Goal: Task Accomplishment & Management: Use online tool/utility

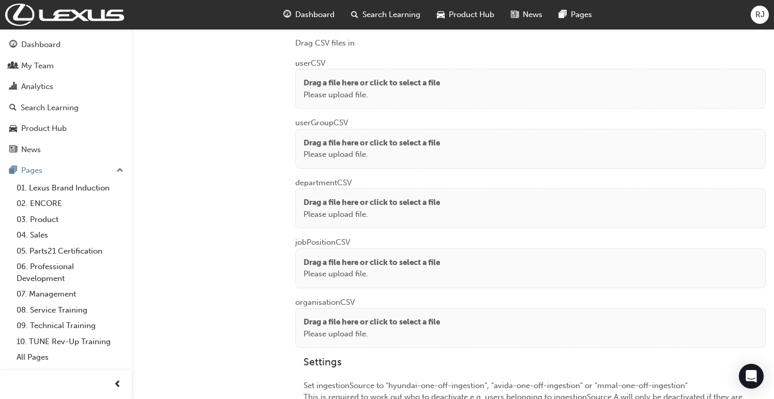
scroll to position [809, 0]
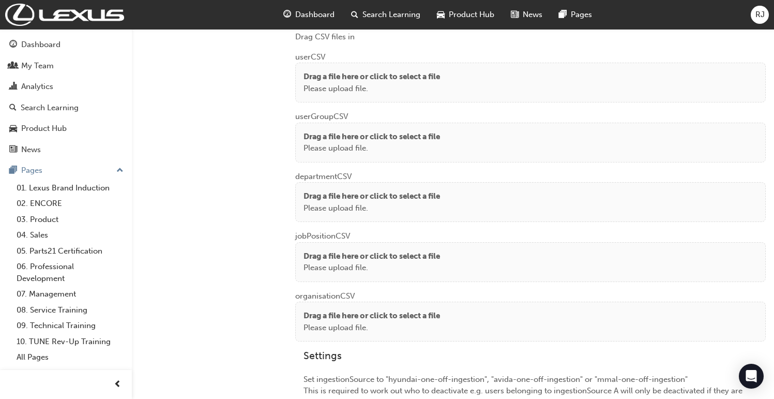
click at [386, 64] on div "Drag a file here or click to select a file Please upload file." at bounding box center [530, 83] width 471 height 40
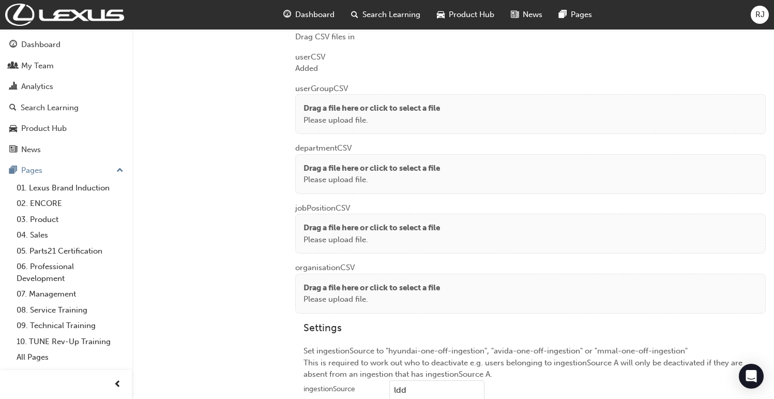
click at [388, 109] on p "Drag a file here or click to select a file" at bounding box center [372, 108] width 137 height 12
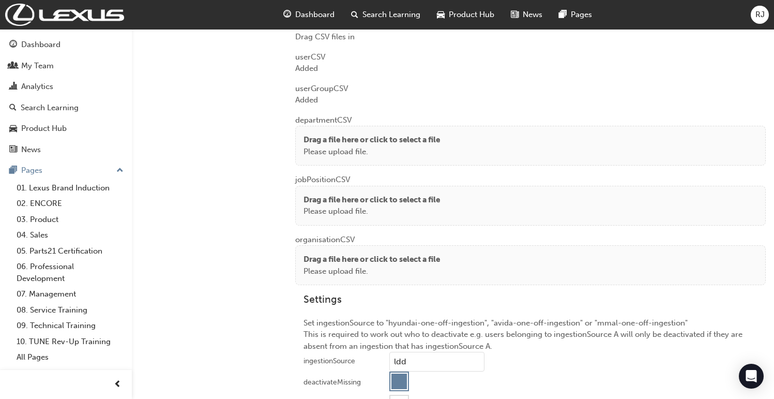
click at [329, 135] on p "Drag a file here or click to select a file" at bounding box center [372, 140] width 137 height 12
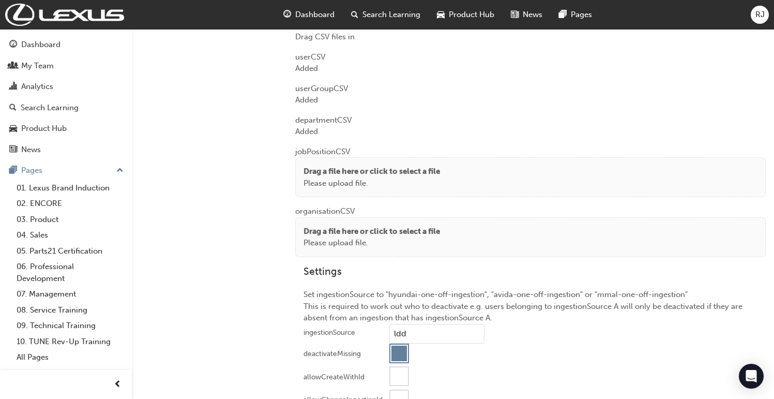
click at [330, 184] on p "Please upload file." at bounding box center [372, 183] width 137 height 12
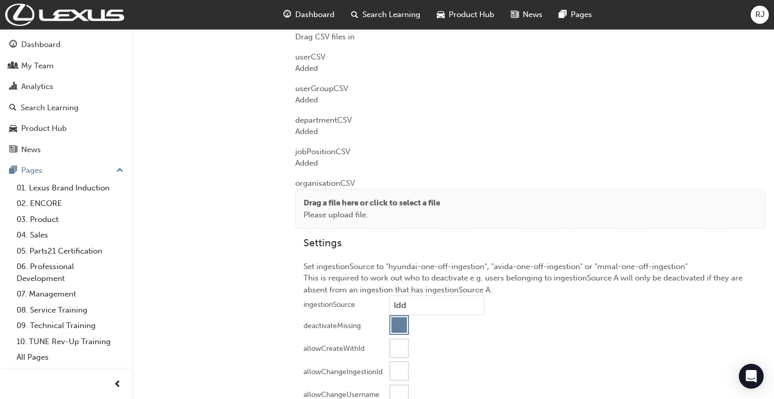
click at [329, 200] on p "Drag a file here or click to select a file" at bounding box center [372, 203] width 137 height 12
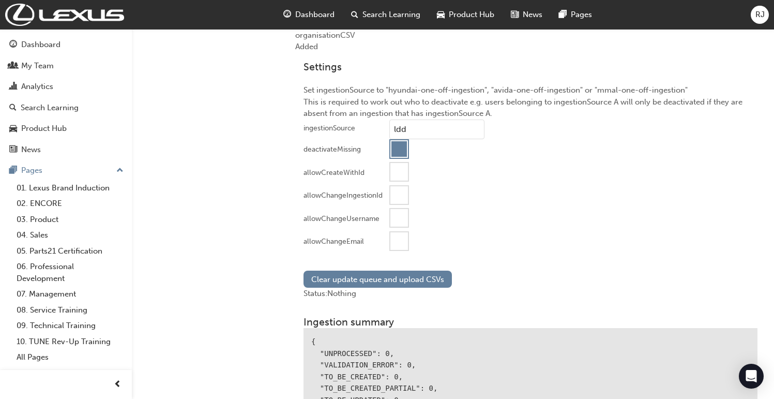
scroll to position [1116, 0]
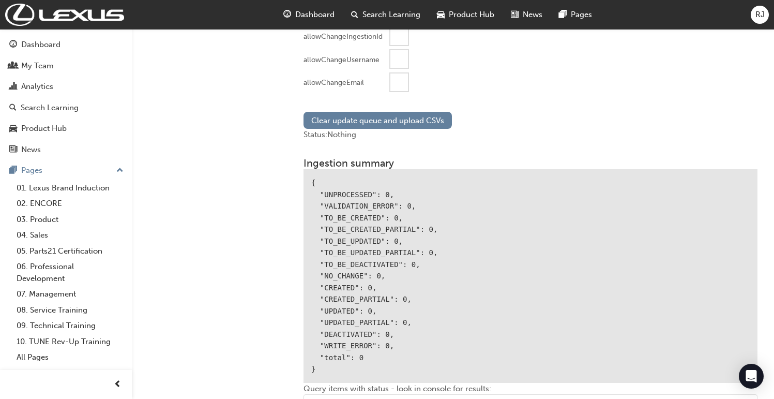
click at [397, 79] on div at bounding box center [399, 82] width 18 height 18
click at [389, 112] on button "Clear update queue and upload CSVs" at bounding box center [378, 120] width 148 height 17
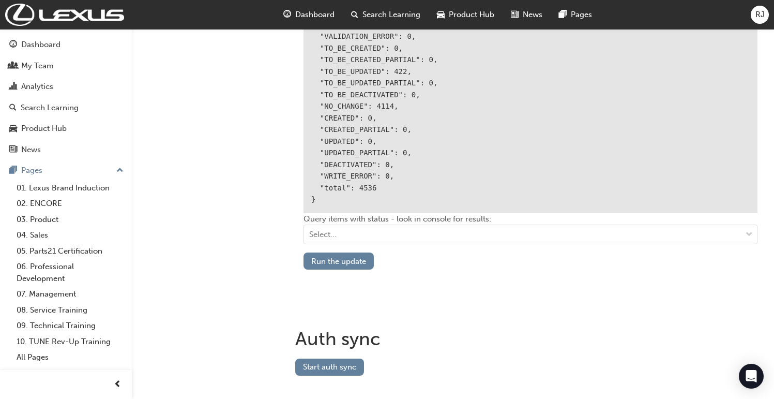
scroll to position [1322, 0]
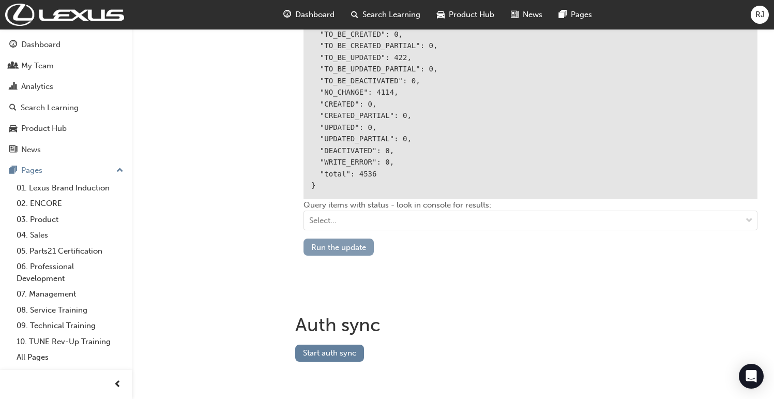
click at [351, 241] on button "Run the update" at bounding box center [339, 246] width 70 height 17
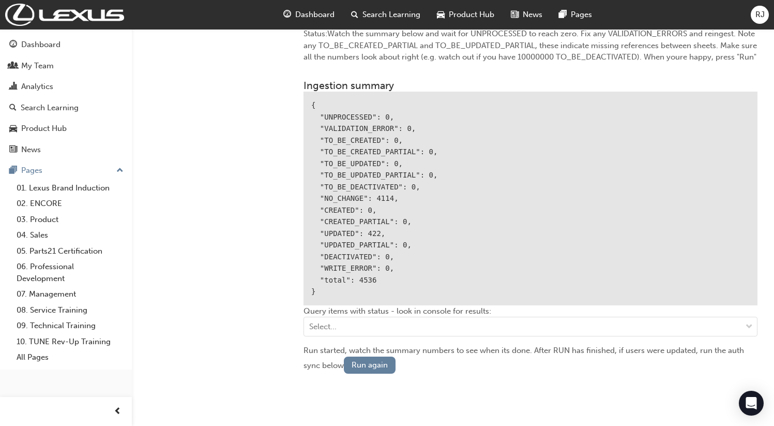
scroll to position [1308, 0]
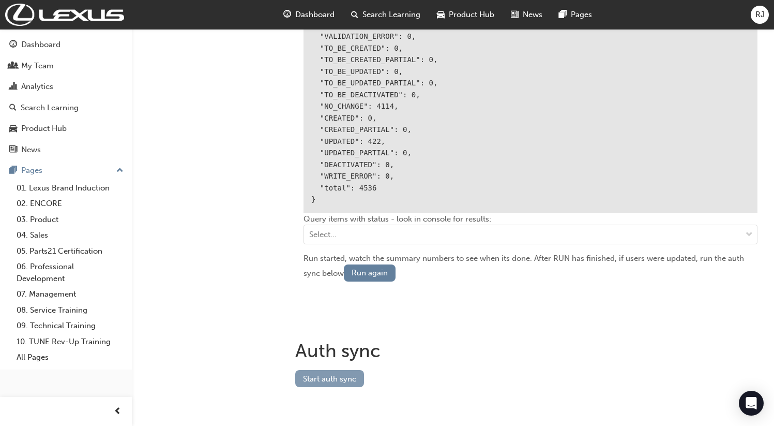
click at [341, 378] on button "Start auth sync" at bounding box center [329, 378] width 69 height 17
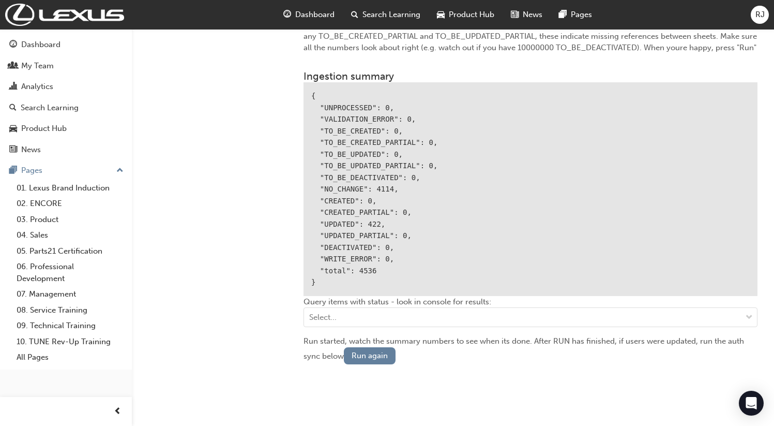
scroll to position [1222, 0]
